Goal: Find specific page/section: Find specific page/section

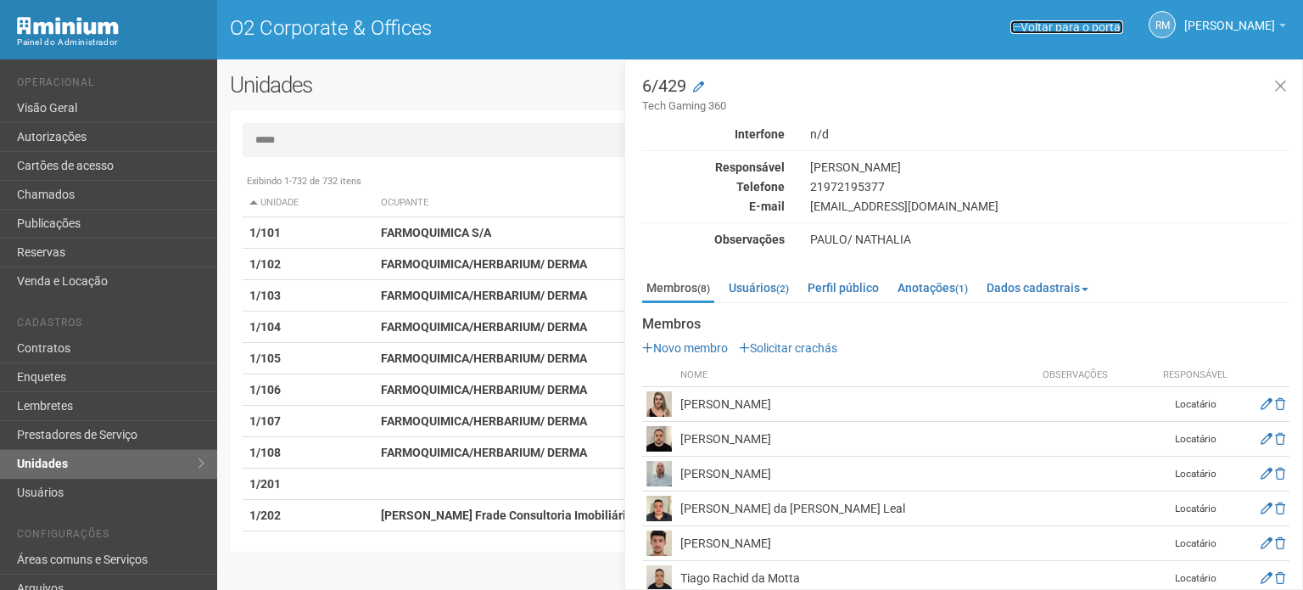
click at [1072, 25] on link "Voltar para o portal" at bounding box center [1067, 27] width 113 height 14
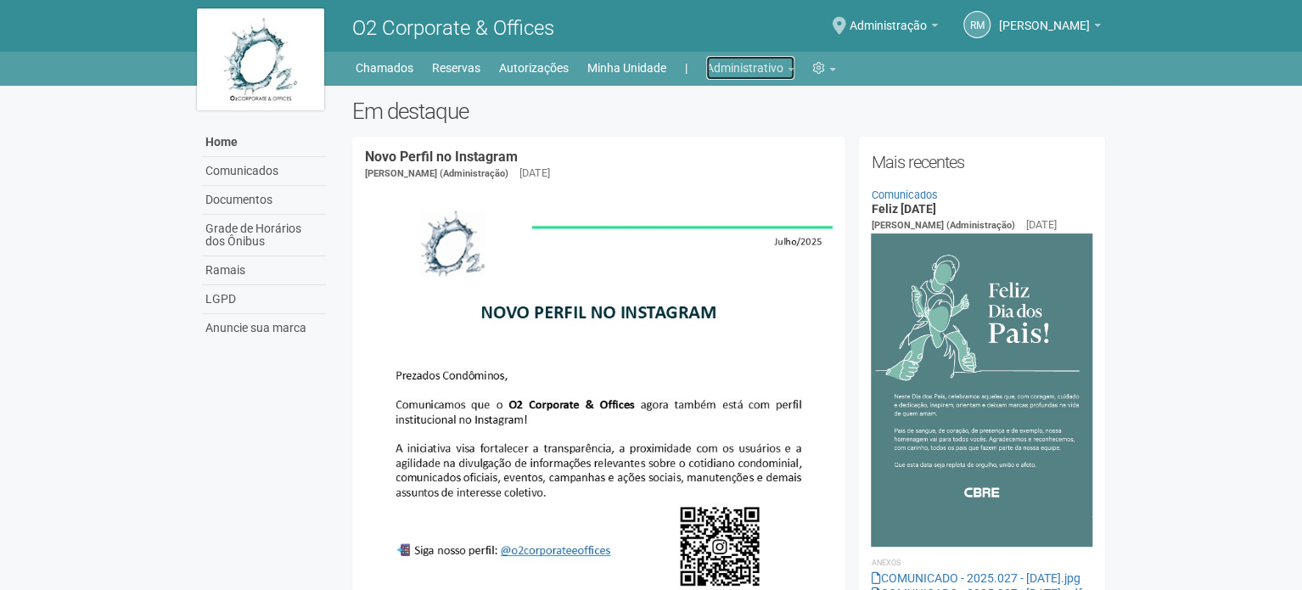
click at [776, 70] on link "Administrativo" at bounding box center [750, 68] width 88 height 24
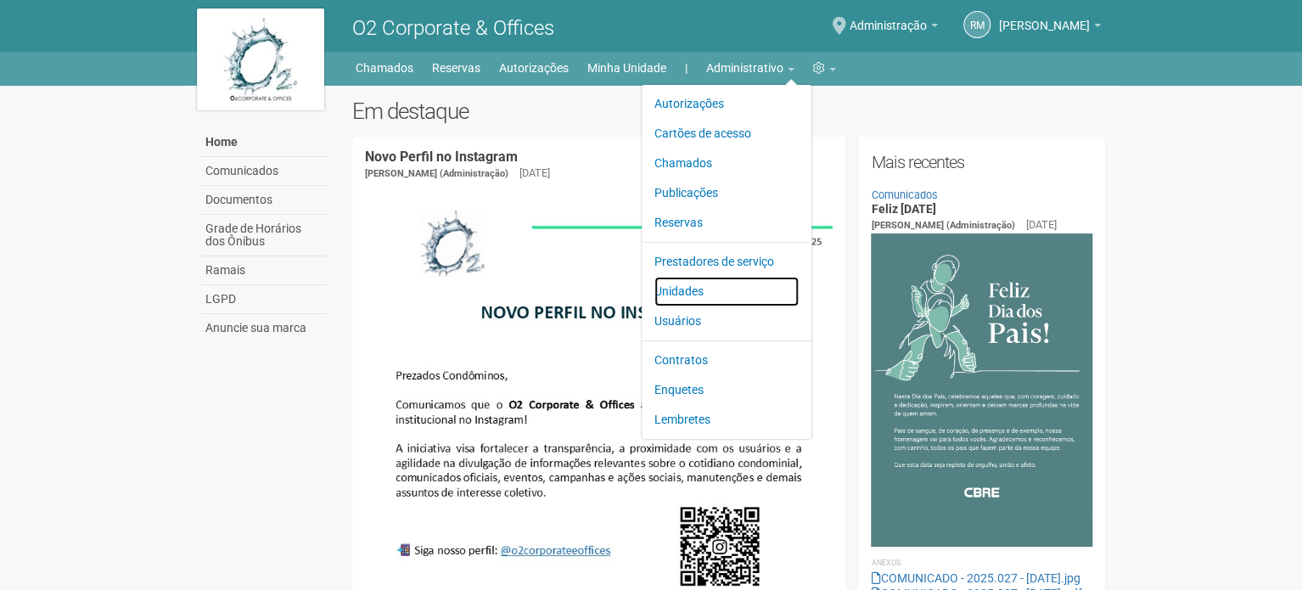
click at [690, 291] on link "Unidades" at bounding box center [726, 292] width 144 height 30
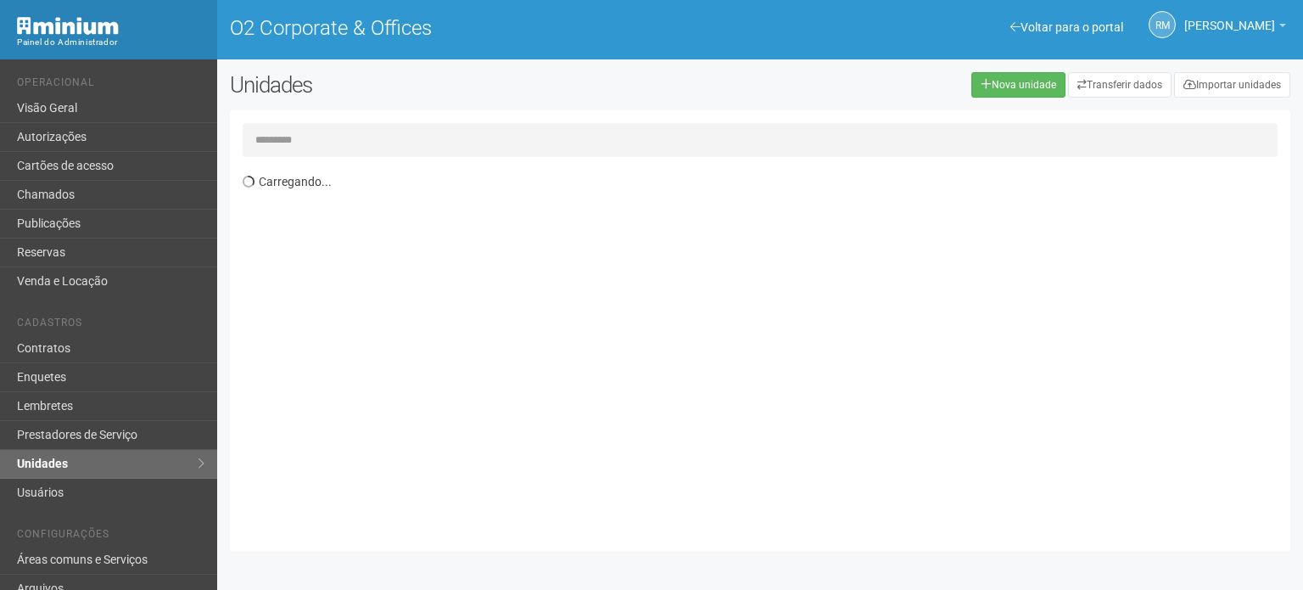
click at [412, 144] on input "text" at bounding box center [760, 140] width 1035 height 34
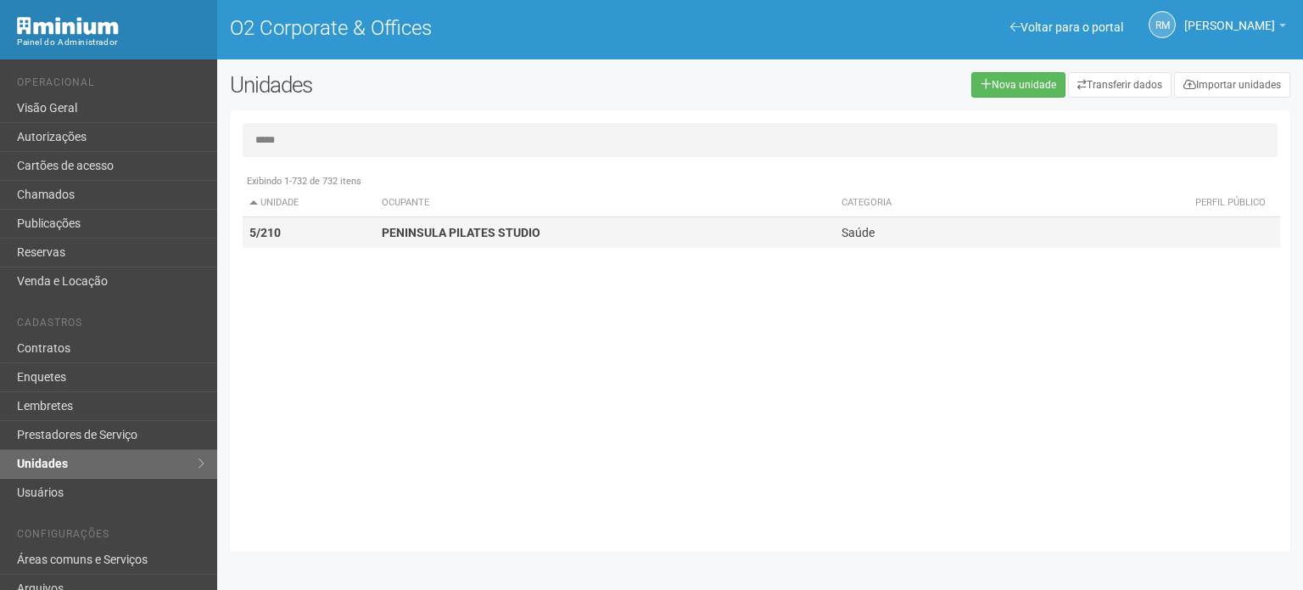
type input "*****"
click at [386, 237] on strong "PENINSULA PILATES STUDIO" at bounding box center [461, 233] width 159 height 14
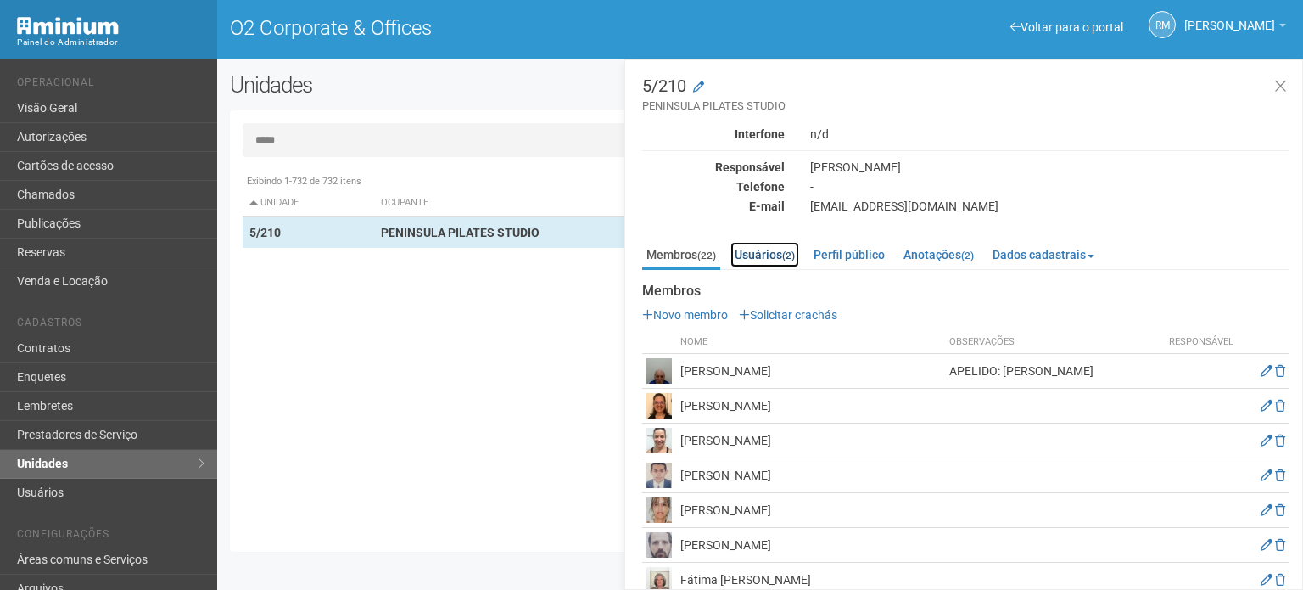
click at [764, 251] on link "Usuários (2)" at bounding box center [765, 254] width 69 height 25
